Goal: Task Accomplishment & Management: Manage account settings

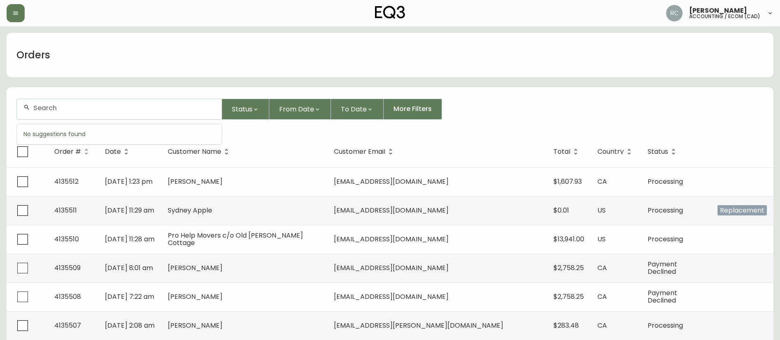
drag, startPoint x: 186, startPoint y: 108, endPoint x: 192, endPoint y: 109, distance: 5.8
click at [186, 108] on input "text" at bounding box center [124, 108] width 182 height 8
paste input "4133967"
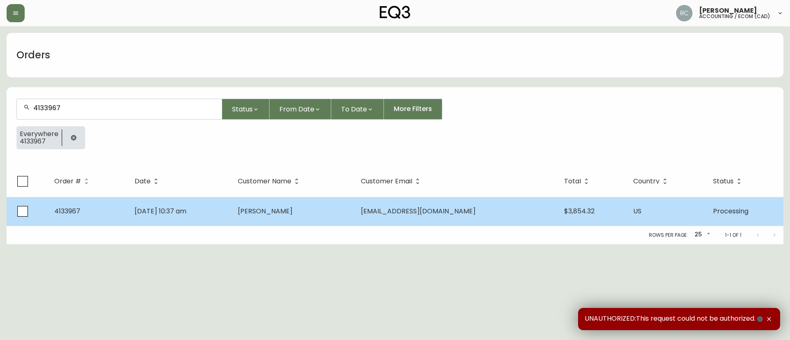
type input "4133967"
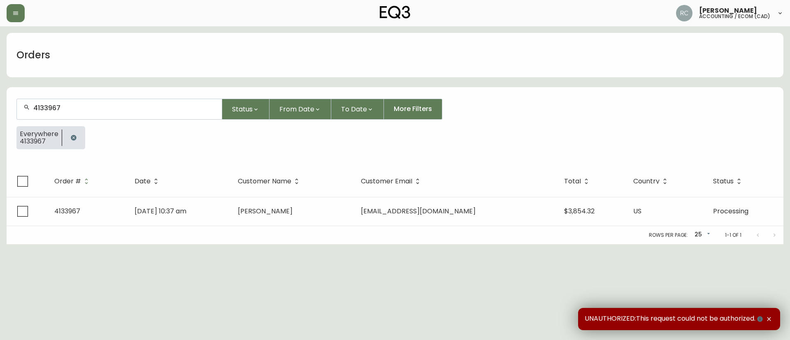
click at [231, 219] on td "Jul 05 2025, 10:37 am" at bounding box center [179, 211] width 103 height 29
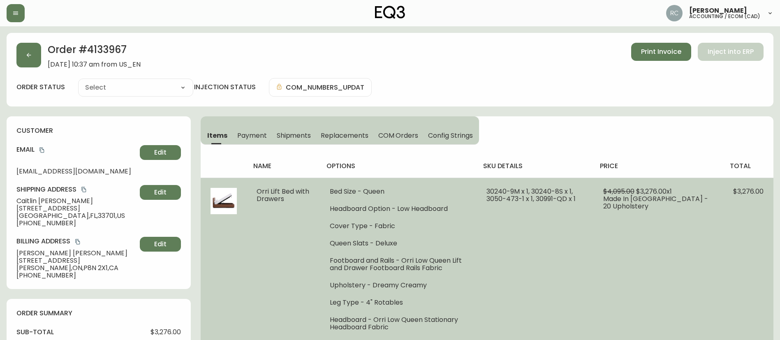
type input "Processing"
select select "PROCESSING"
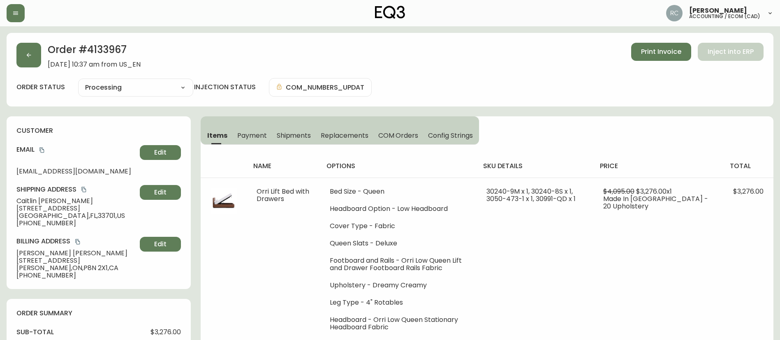
click at [99, 46] on h2 "Order # 4133967" at bounding box center [94, 52] width 93 height 18
click at [418, 157] on th "options" at bounding box center [398, 166] width 156 height 23
click at [97, 46] on h2 "Order # 4133967" at bounding box center [94, 52] width 93 height 18
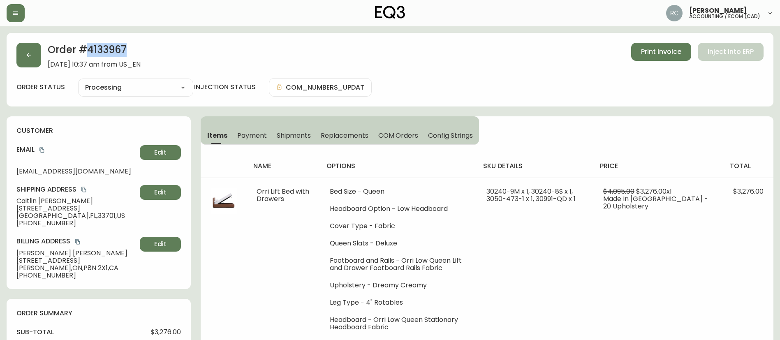
copy h2 "4133967"
click at [31, 200] on span "Caitlin Egli" at bounding box center [76, 200] width 120 height 7
copy span "Caitlin Egli"
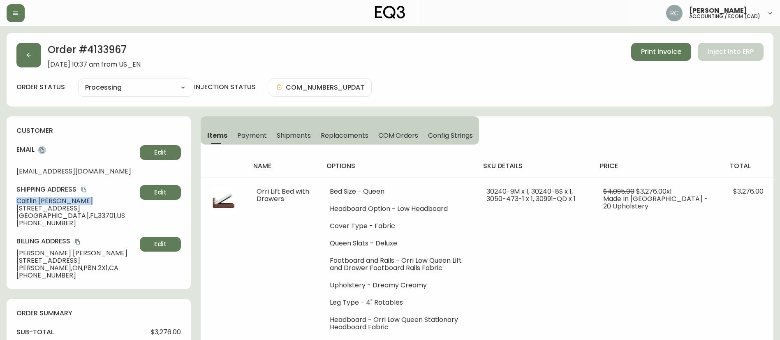
click at [41, 148] on icon "copy" at bounding box center [41, 150] width 5 height 5
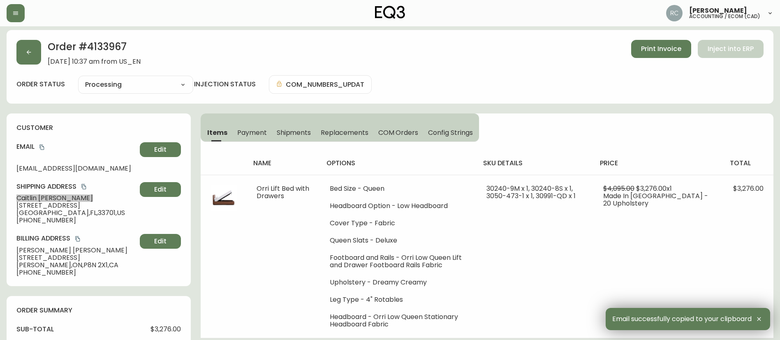
scroll to position [379, 0]
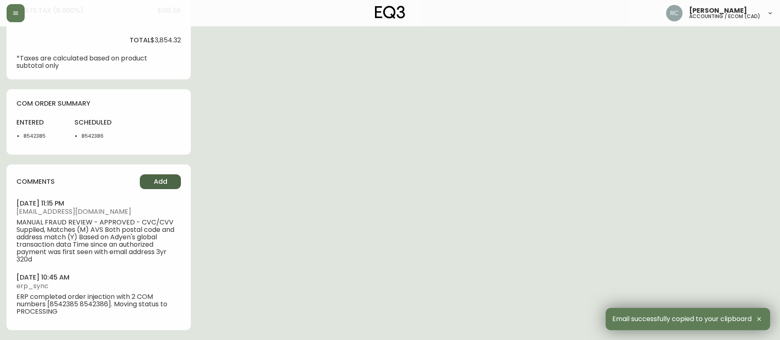
click at [164, 181] on span "Add" at bounding box center [161, 181] width 14 height 9
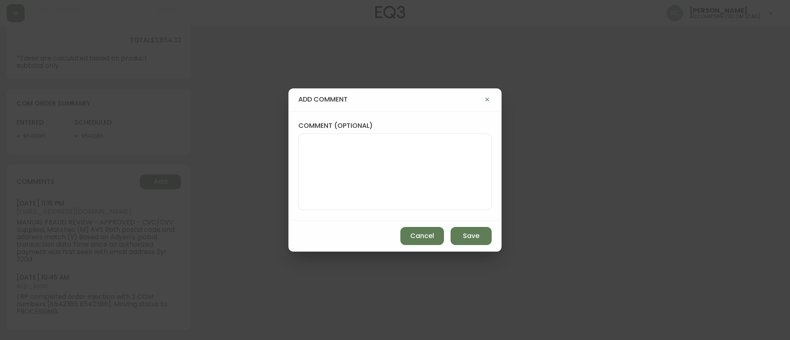
click at [385, 172] on textarea "comment (optional)" at bounding box center [394, 172] width 179 height 66
paste textarea "#836260"
type textarea "OM TICKET #836260"
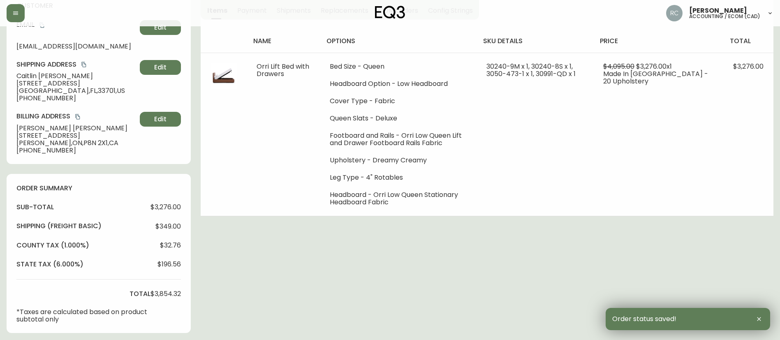
scroll to position [0, 0]
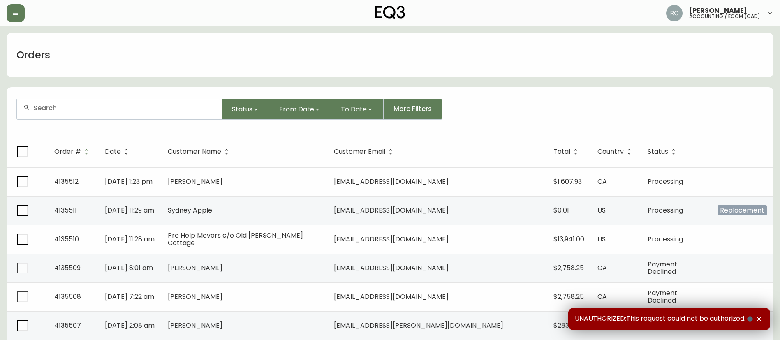
click at [169, 116] on div at bounding box center [119, 109] width 205 height 20
paste input "4134419"
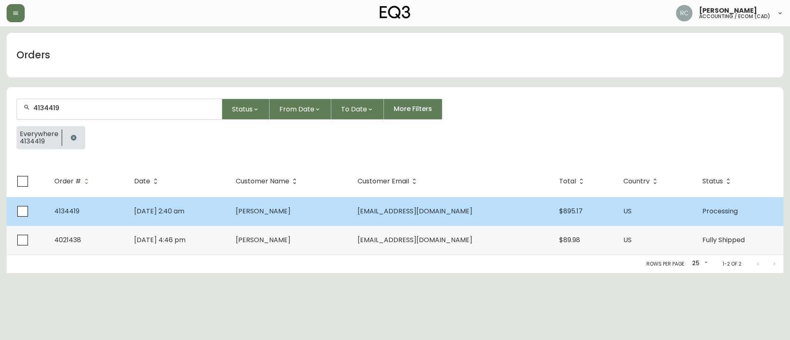
type input "4134419"
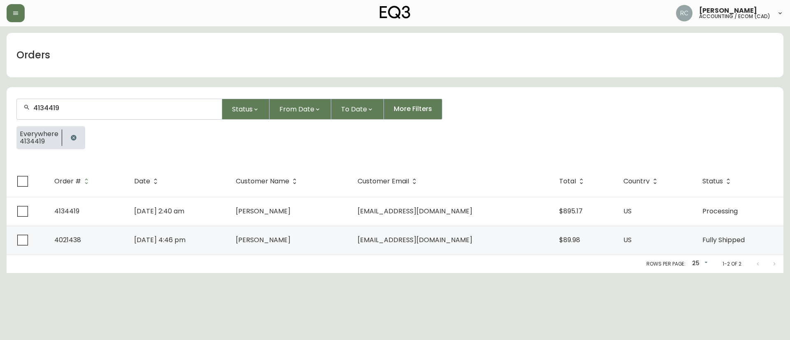
drag, startPoint x: 241, startPoint y: 209, endPoint x: 316, endPoint y: 155, distance: 92.5
click at [316, 155] on div "4134419 Status From Date To Date More Filters Everywhere 4134419 Order # Date C…" at bounding box center [395, 180] width 776 height 186
click at [290, 156] on form "4134419 Status From Date To Date More Filters Everywhere 4134419" at bounding box center [395, 127] width 776 height 77
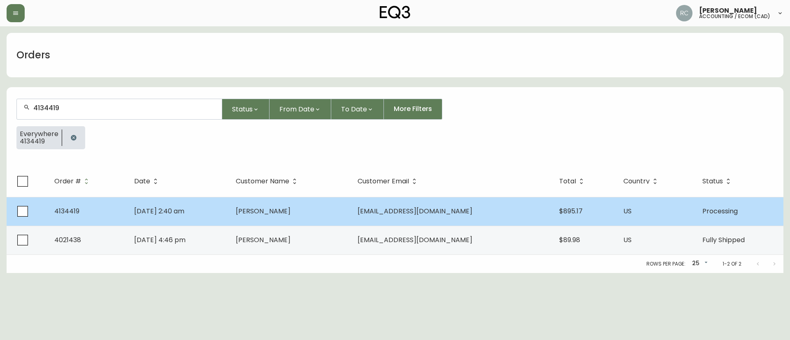
click at [180, 217] on td "Jul 31 2025, 2:40 am" at bounding box center [178, 211] width 102 height 29
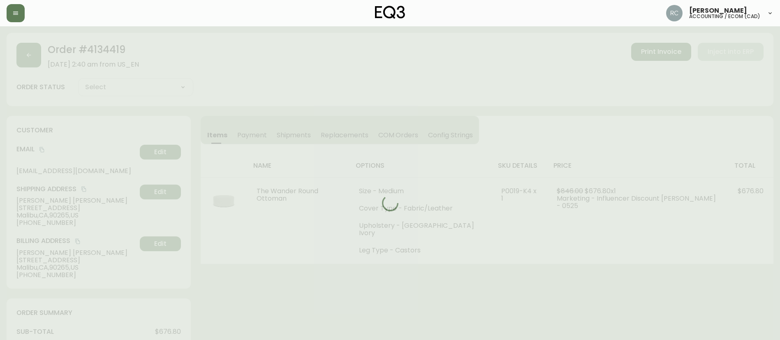
type input "Processing"
select select "PROCESSING"
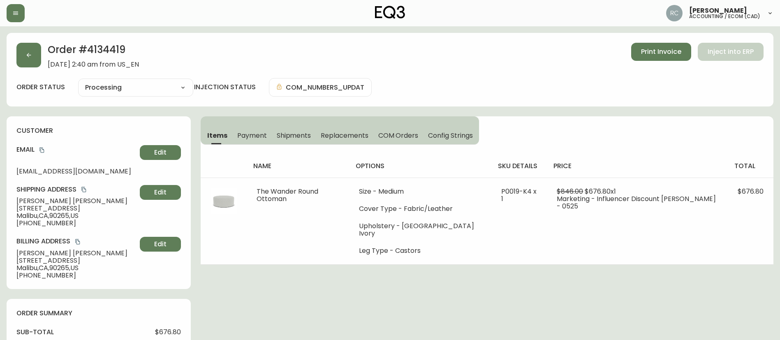
click at [449, 83] on div "order status Processing Cancelled Fully Shipped Processing Partially Shipped in…" at bounding box center [389, 87] width 747 height 19
click at [454, 87] on div "order status Processing Cancelled Fully Shipped Processing Partially Shipped in…" at bounding box center [389, 87] width 747 height 19
click at [443, 81] on div "order status Processing Cancelled Fully Shipped Processing Partially Shipped in…" at bounding box center [389, 87] width 747 height 19
click at [52, 199] on span "Mindy Peterson" at bounding box center [76, 200] width 120 height 7
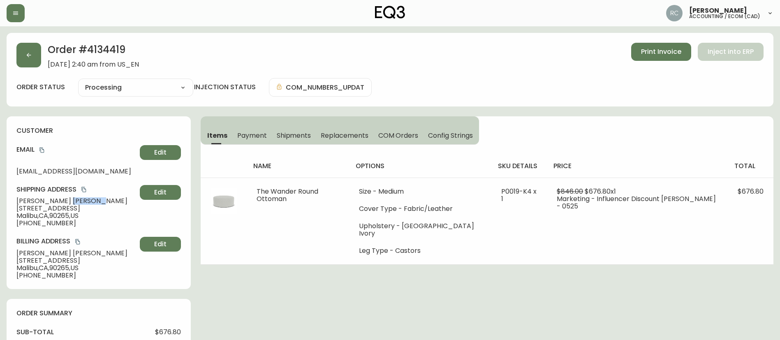
click at [52, 199] on span "Mindy Peterson" at bounding box center [76, 200] width 120 height 7
copy span "Mindy Peterson"
click at [122, 46] on h2 "Order # 4134419" at bounding box center [93, 52] width 91 height 18
click at [121, 46] on h2 "Order # 4134419" at bounding box center [93, 52] width 91 height 18
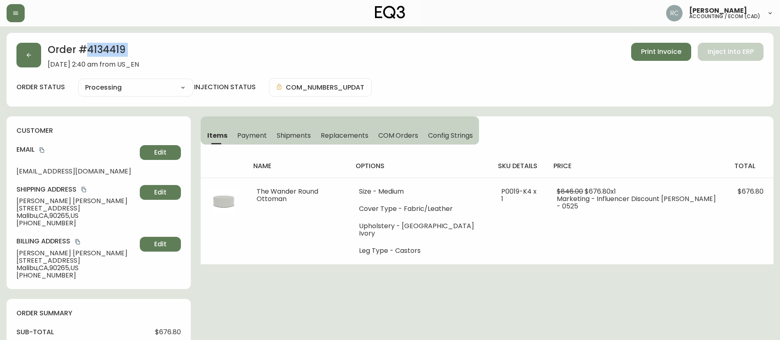
copy h2 "4134419"
click at [43, 203] on span "Mindy Peterson" at bounding box center [76, 200] width 120 height 7
copy span "Mindy Peterson"
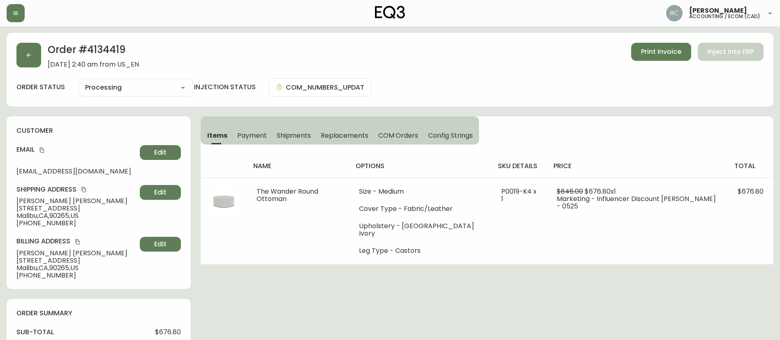
click at [118, 54] on h2 "Order # 4134419" at bounding box center [93, 52] width 91 height 18
copy h2 "4134419"
drag, startPoint x: 44, startPoint y: 151, endPoint x: 284, endPoint y: 151, distance: 239.7
click at [44, 151] on icon "copy" at bounding box center [42, 150] width 6 height 6
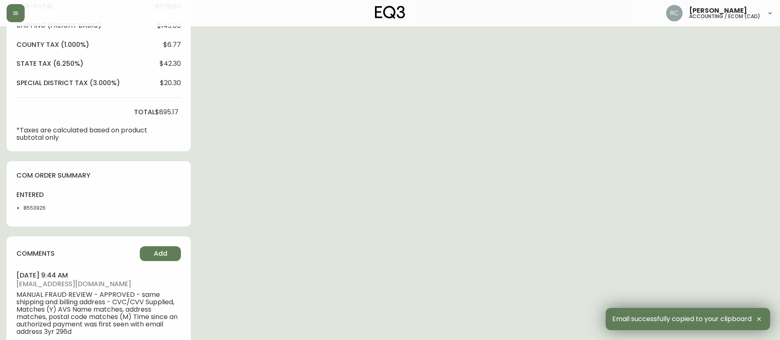
scroll to position [329, 0]
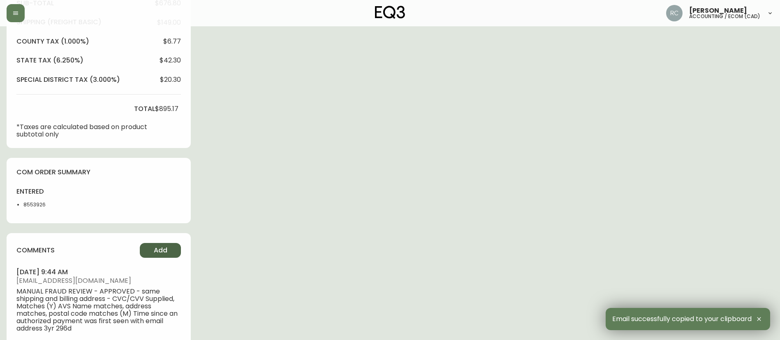
click at [158, 250] on span "Add" at bounding box center [161, 250] width 14 height 9
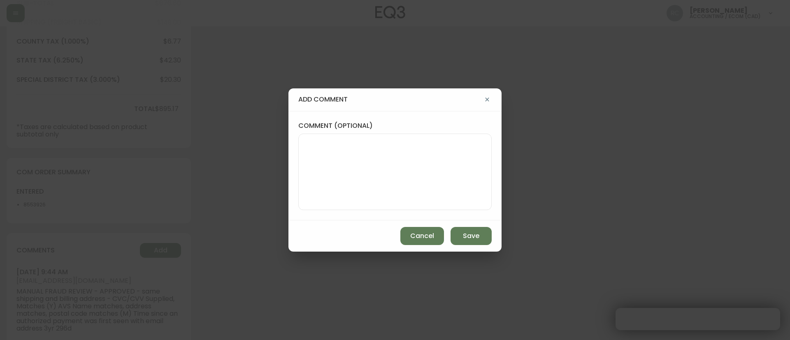
click at [389, 186] on textarea "comment (optional)" at bounding box center [394, 172] width 179 height 66
paste textarea "#836262"
type textarea "OM TICKET #836262"
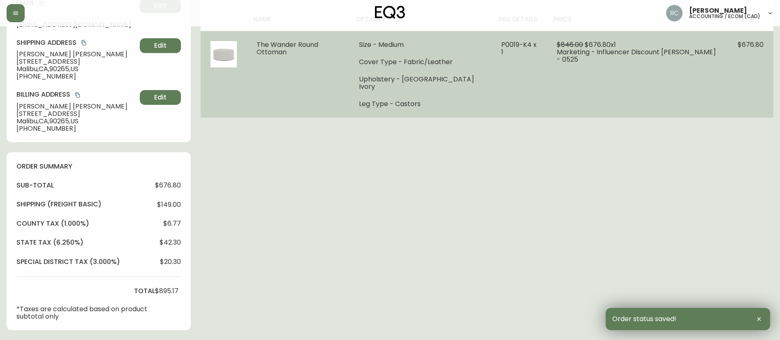
scroll to position [0, 0]
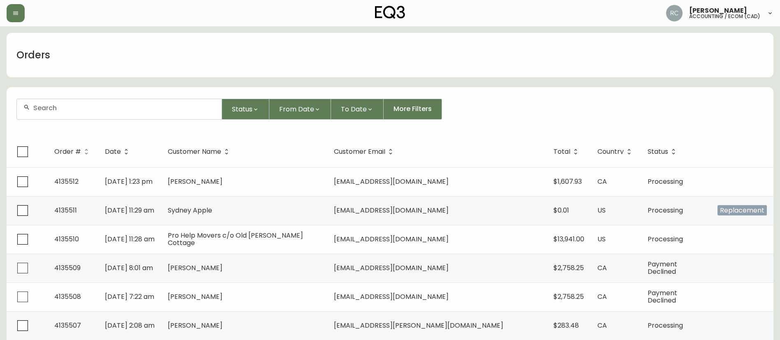
click at [144, 101] on div at bounding box center [119, 109] width 205 height 20
paste input "4134617"
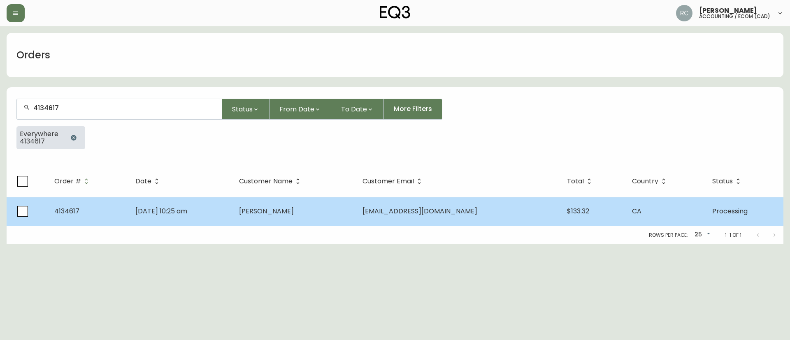
type input "4134617"
click at [282, 214] on span "Emily Martin" at bounding box center [266, 210] width 55 height 9
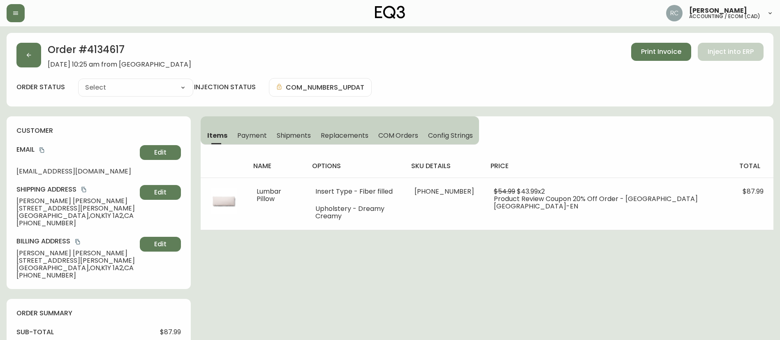
type input "Processing"
select select "PROCESSING"
click at [50, 201] on span "Emily Martin" at bounding box center [76, 200] width 120 height 7
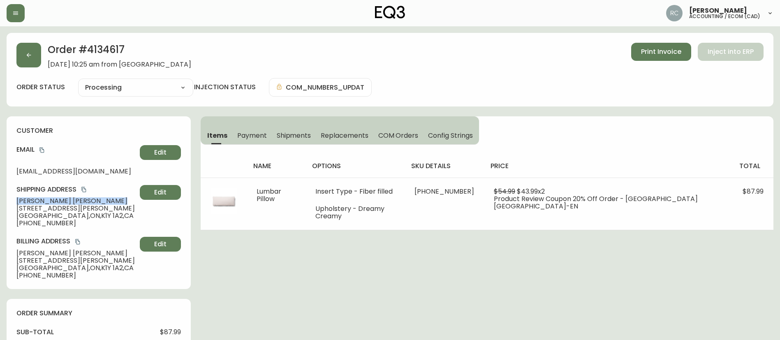
copy span "Emily Martin"
click at [115, 53] on h2 "Order # 4134617" at bounding box center [120, 52] width 144 height 18
copy h2 "4134617"
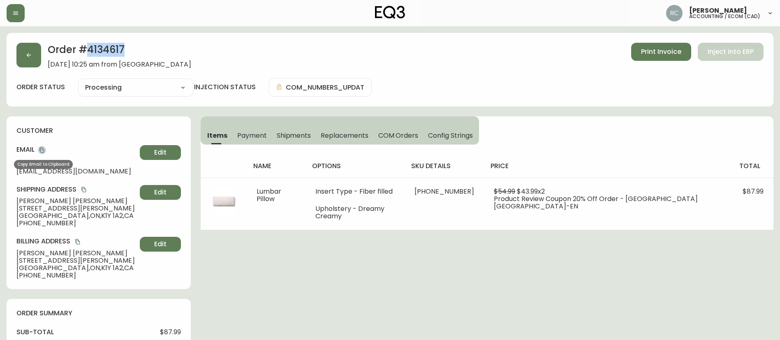
click at [43, 149] on icon "copy" at bounding box center [42, 150] width 6 height 6
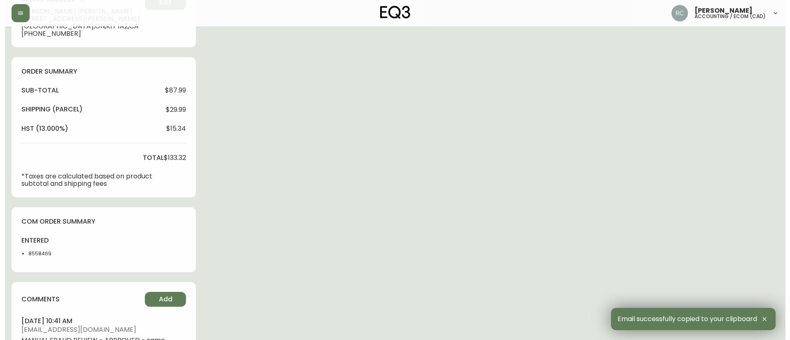
scroll to position [345, 0]
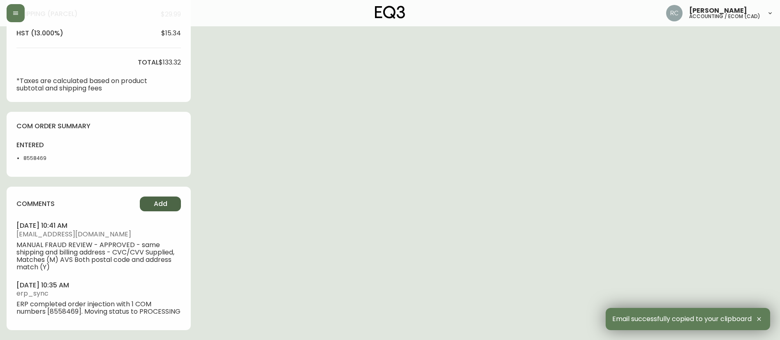
click at [146, 197] on button "Add" at bounding box center [160, 204] width 41 height 15
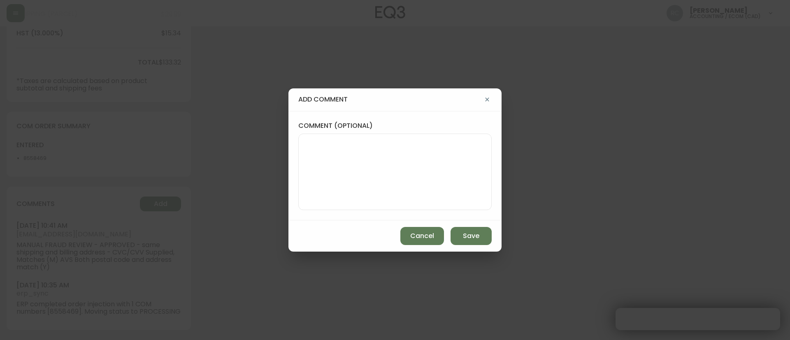
click at [396, 159] on textarea "comment (optional)" at bounding box center [394, 172] width 179 height 66
paste textarea "#836263"
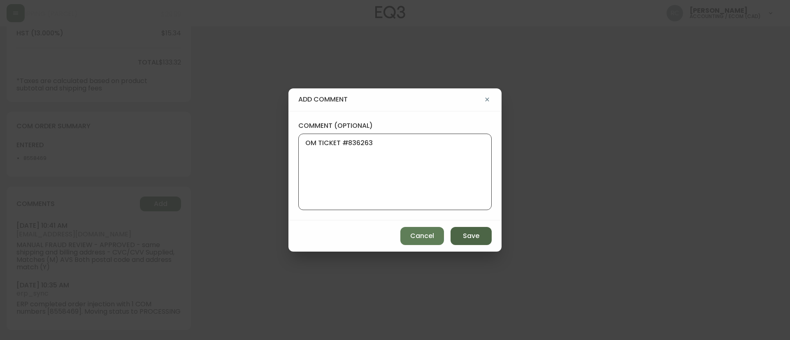
type textarea "OM TICKET #836263"
drag, startPoint x: 490, startPoint y: 241, endPoint x: 454, endPoint y: 232, distance: 37.0
click at [490, 241] on button "Save" at bounding box center [470, 236] width 41 height 18
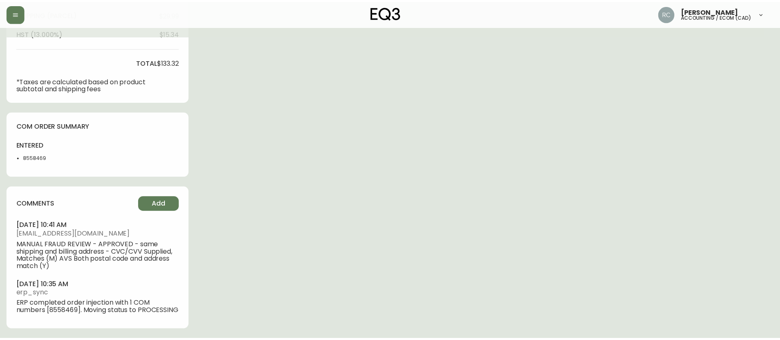
scroll to position [337, 0]
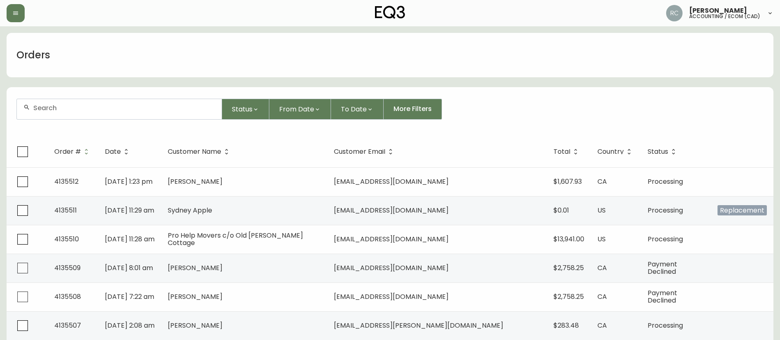
drag, startPoint x: 175, startPoint y: 98, endPoint x: 167, endPoint y: 97, distance: 7.5
click at [174, 99] on div at bounding box center [119, 109] width 206 height 21
paste input "4134783"
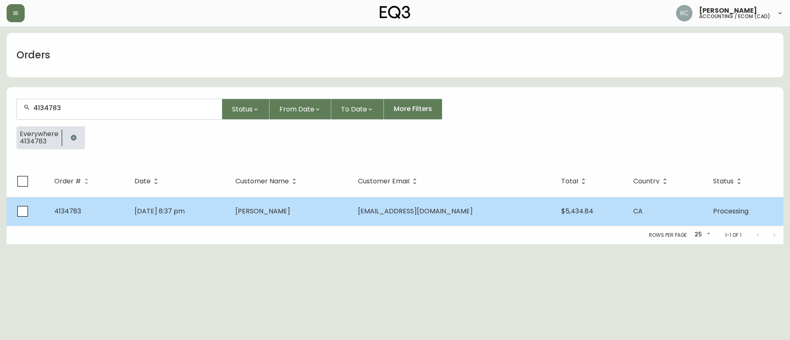
type input "4134783"
click at [352, 213] on td "[PERSON_NAME]" at bounding box center [290, 211] width 123 height 29
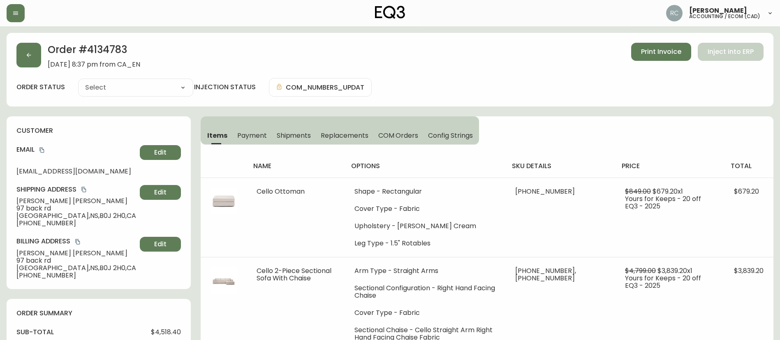
type input "Processing"
select select "PROCESSING"
click at [40, 199] on span "[PERSON_NAME]" at bounding box center [76, 200] width 120 height 7
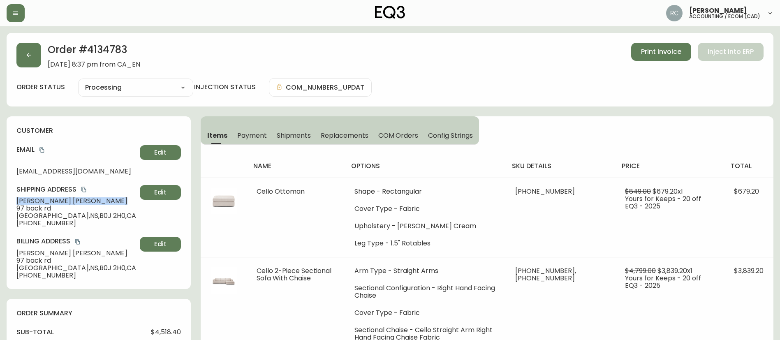
copy span "[PERSON_NAME]"
drag, startPoint x: 44, startPoint y: 147, endPoint x: 61, endPoint y: 144, distance: 17.5
click at [43, 147] on icon "copy" at bounding box center [42, 150] width 6 height 6
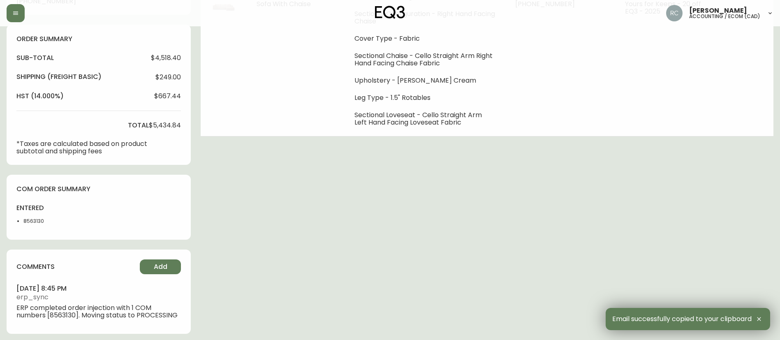
scroll to position [278, 0]
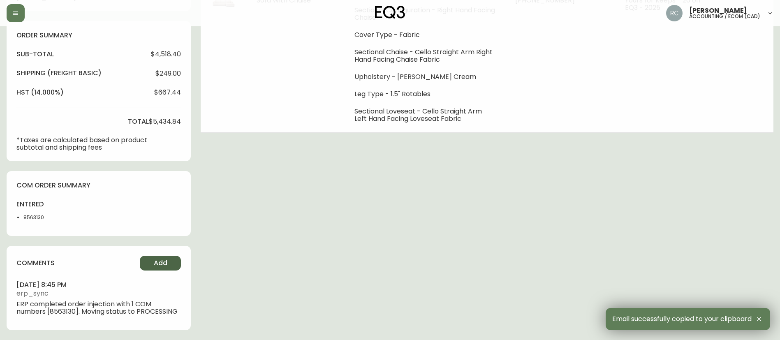
click at [156, 259] on span "Add" at bounding box center [161, 263] width 14 height 9
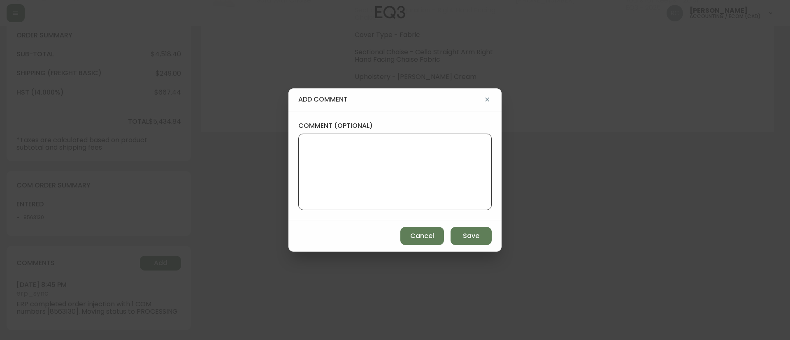
click at [417, 167] on textarea "comment (optional)" at bounding box center [394, 172] width 179 height 66
paste textarea "#836265"
type textarea "OM TICKET #836265"
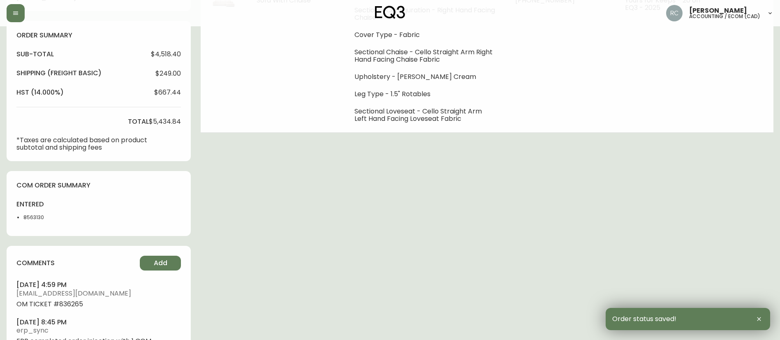
scroll to position [0, 0]
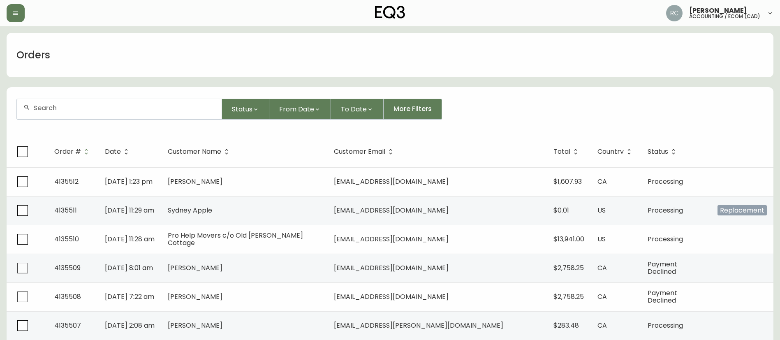
click at [144, 104] on input "text" at bounding box center [124, 108] width 182 height 8
paste input "4135060"
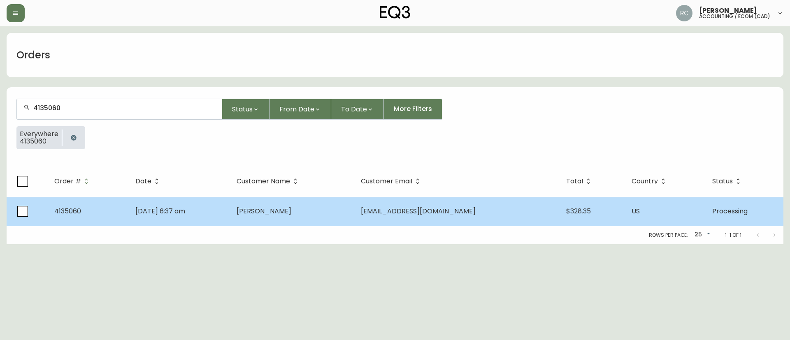
type input "4135060"
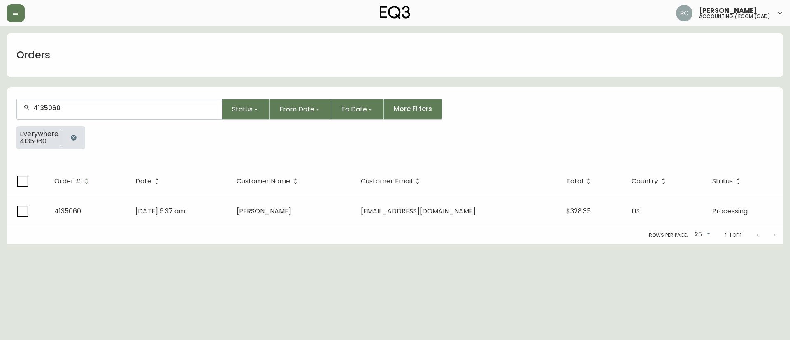
drag, startPoint x: 307, startPoint y: 218, endPoint x: 320, endPoint y: 215, distance: 13.4
click at [308, 218] on td "[PERSON_NAME]" at bounding box center [292, 211] width 124 height 29
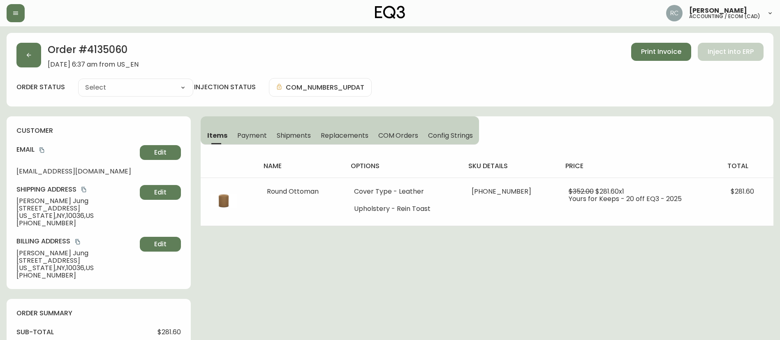
type input "Processing"
select select "PROCESSING"
click at [92, 199] on span "[PERSON_NAME]" at bounding box center [76, 200] width 120 height 7
click at [35, 198] on span "[PERSON_NAME]" at bounding box center [76, 200] width 120 height 7
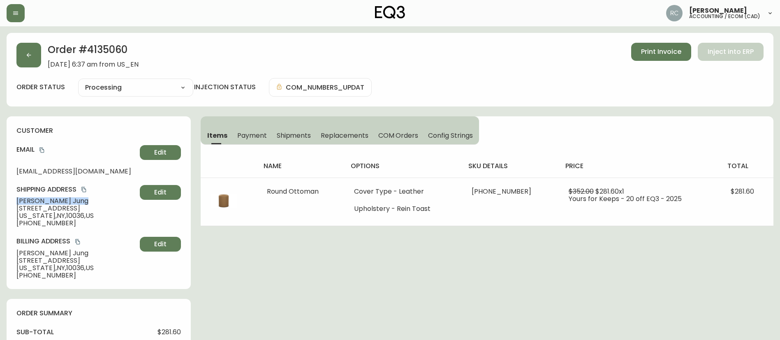
click at [35, 198] on span "[PERSON_NAME]" at bounding box center [76, 200] width 120 height 7
copy span "[PERSON_NAME]"
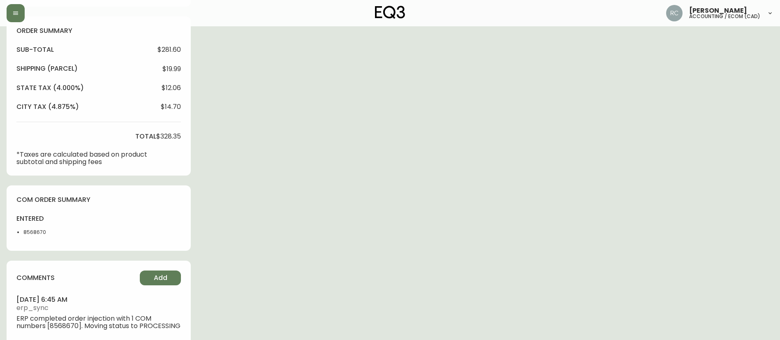
scroll to position [304, 0]
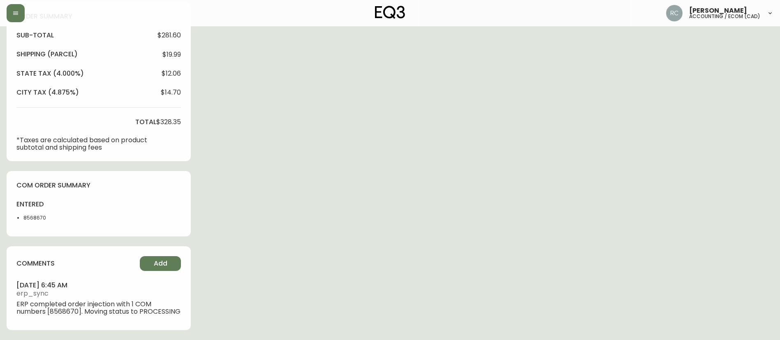
click at [30, 214] on li "8568670" at bounding box center [43, 217] width 41 height 7
copy li "8568670"
click at [147, 259] on button "Add" at bounding box center [160, 263] width 41 height 15
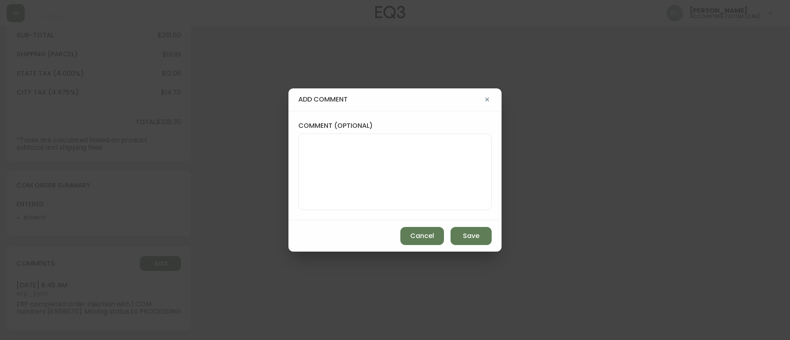
click at [432, 154] on textarea "comment (optional)" at bounding box center [394, 172] width 179 height 66
paste textarea "#836266"
type textarea "OM TICKET #836266"
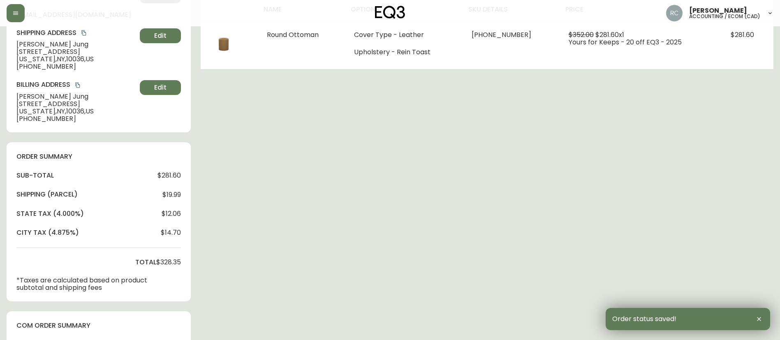
scroll to position [0, 0]
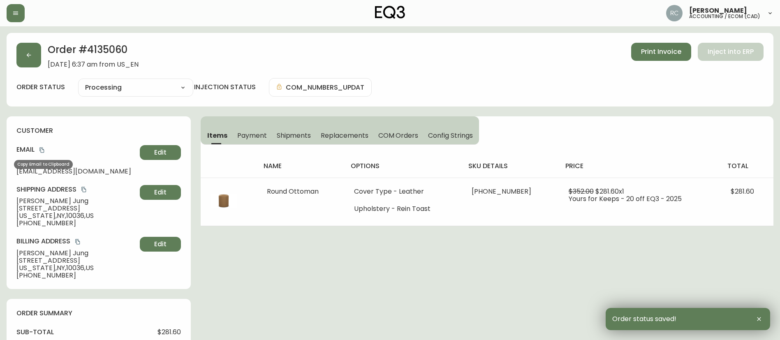
click at [44, 151] on icon "copy" at bounding box center [42, 150] width 6 height 6
